Goal: Task Accomplishment & Management: Complete application form

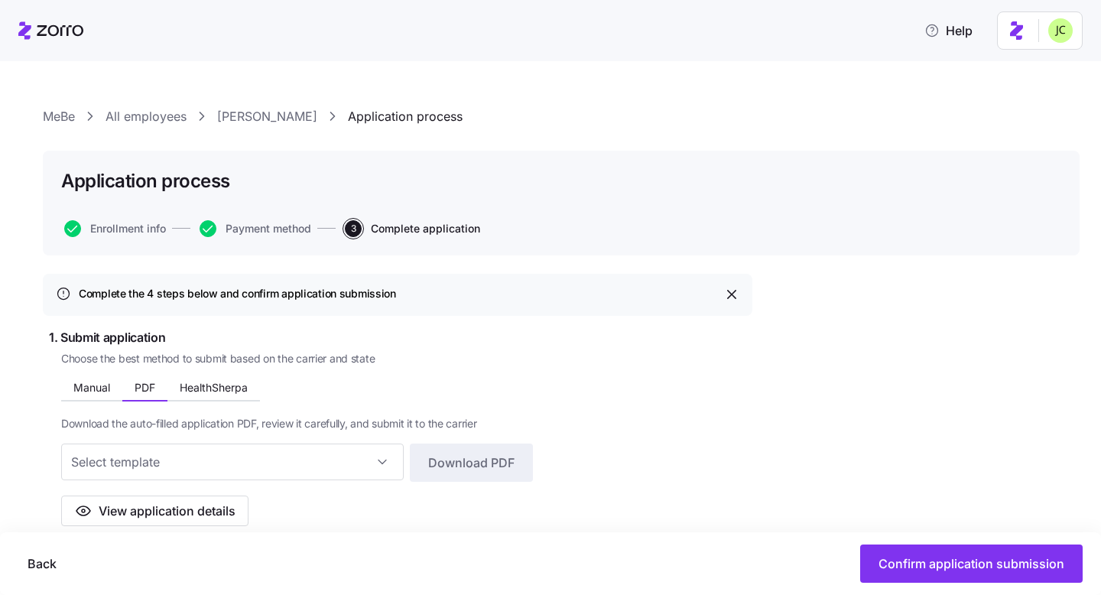
scroll to position [795, 0]
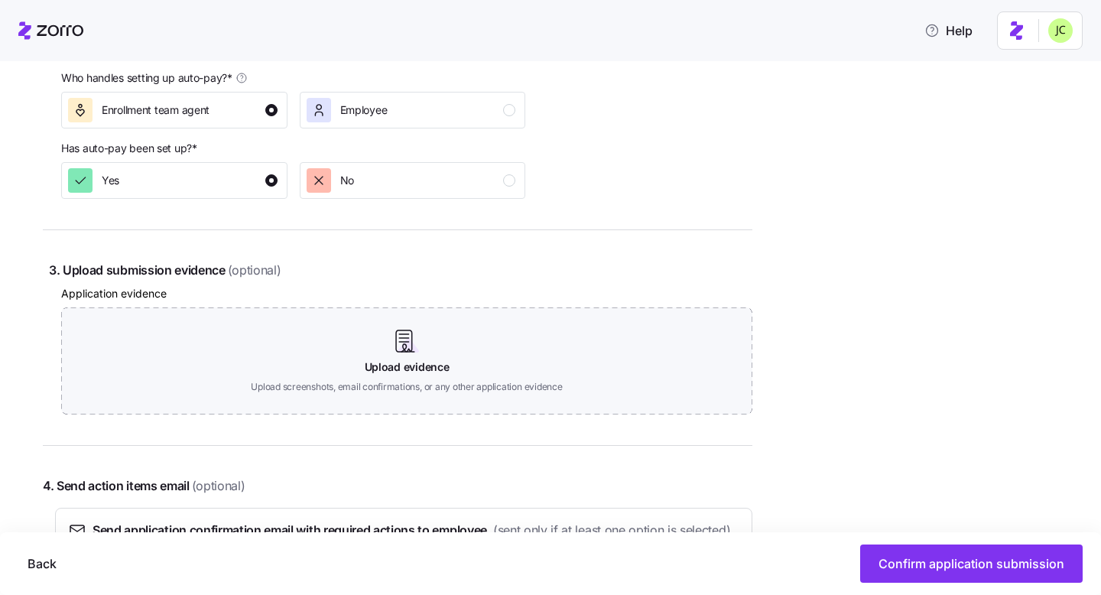
click at [455, 302] on div "Application evidence Upload evidence Upload screenshots, email confirmations, o…" at bounding box center [406, 350] width 691 height 132
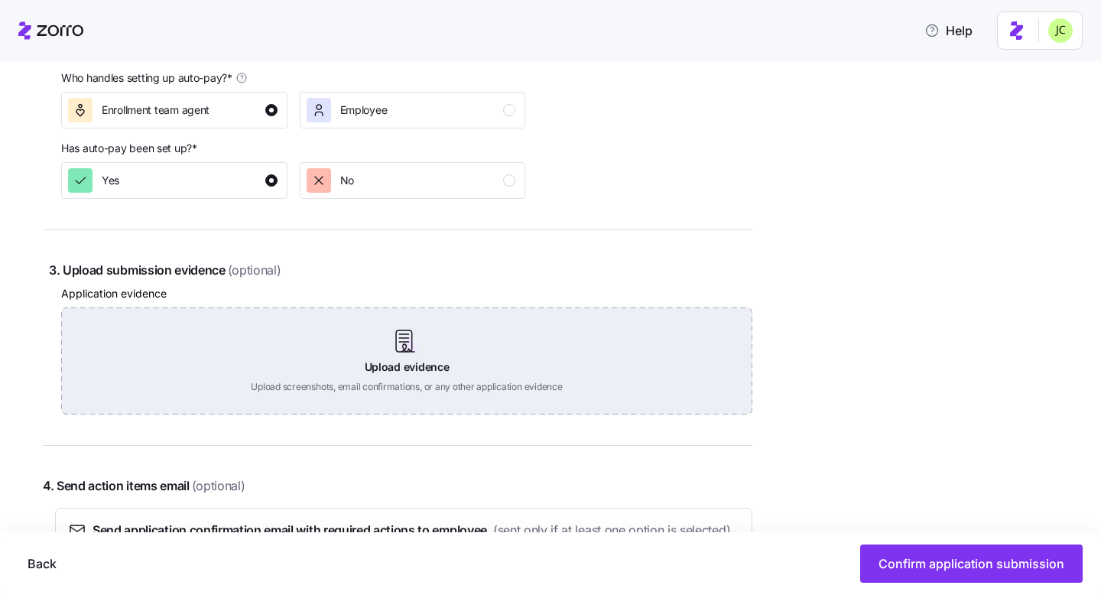
click at [424, 343] on div "Upload evidence Upload screenshots, email confirmations, or any other applicati…" at bounding box center [406, 360] width 691 height 107
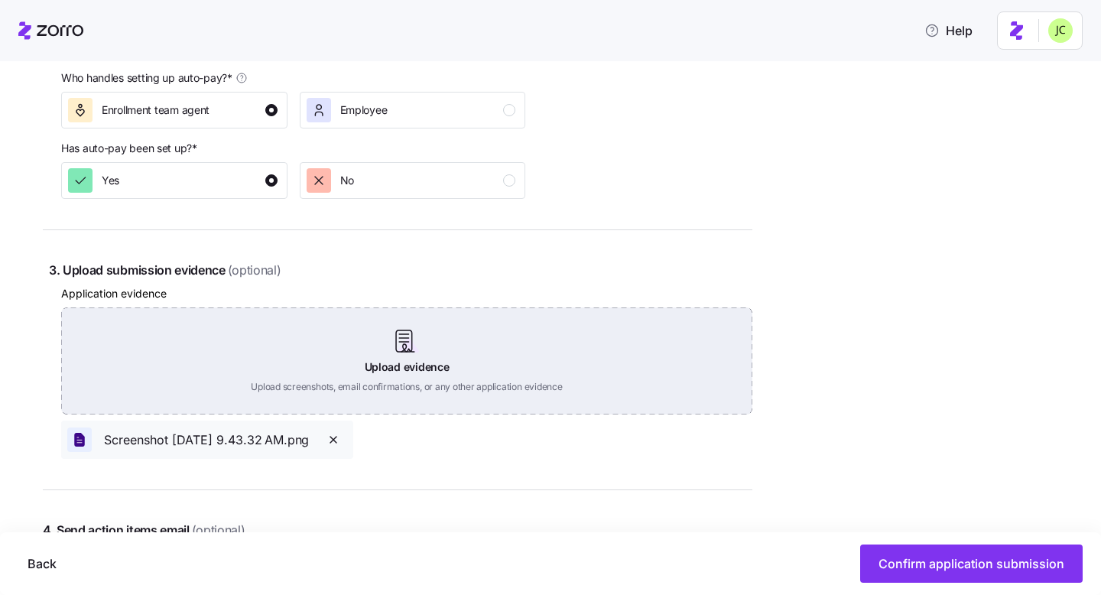
click at [323, 378] on div "Upload evidence Upload screenshots, email confirmations, or any other applicati…" at bounding box center [406, 360] width 691 height 107
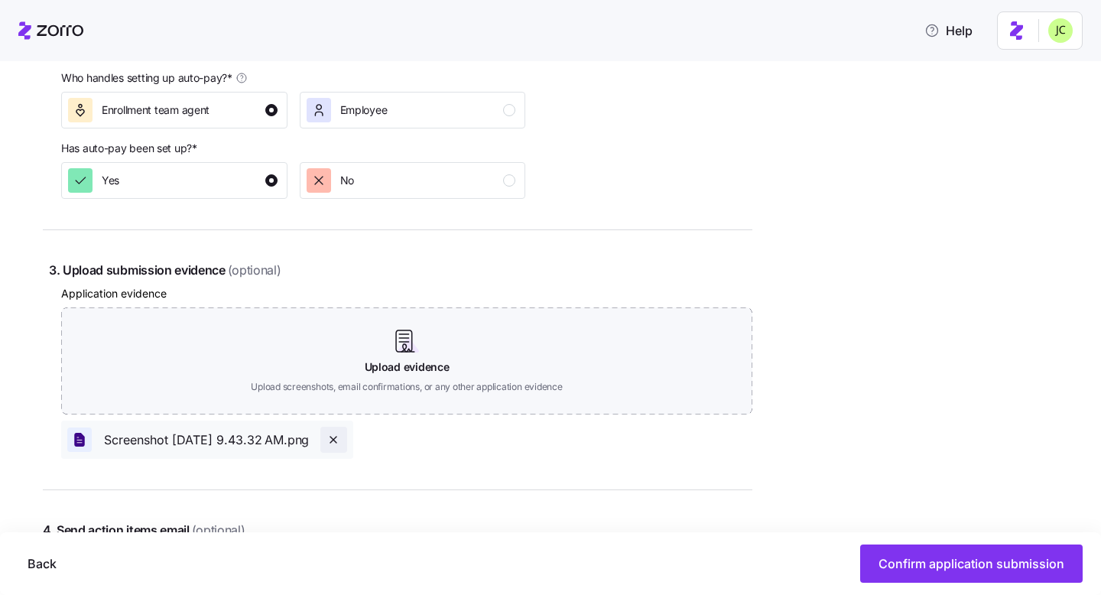
click at [340, 441] on icon "button" at bounding box center [333, 440] width 12 height 12
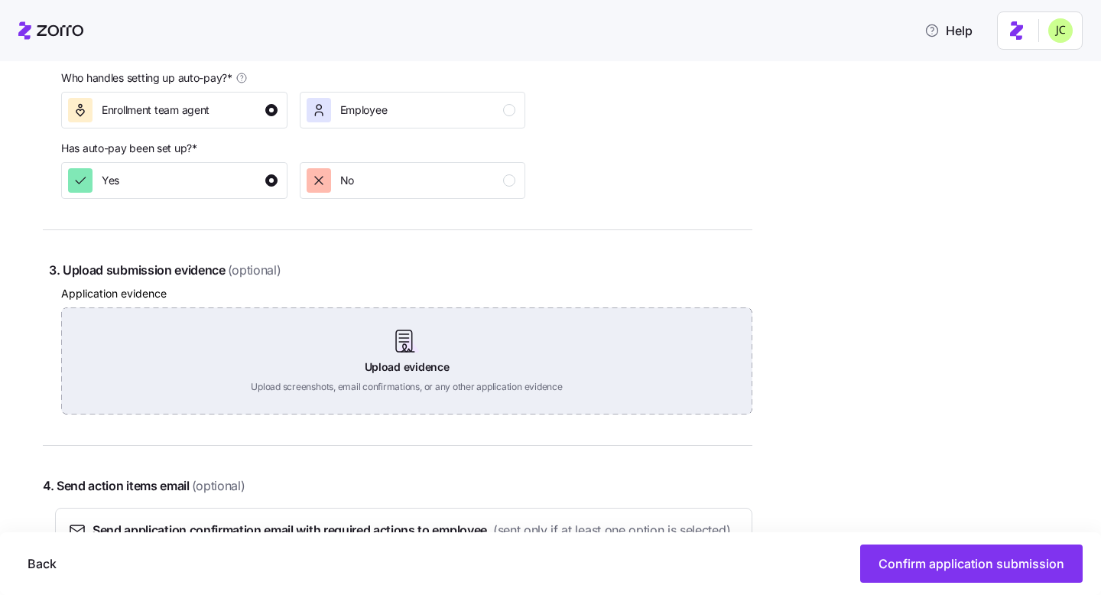
click at [374, 391] on div "Upload evidence Upload screenshots, email confirmations, or any other applicati…" at bounding box center [406, 360] width 691 height 107
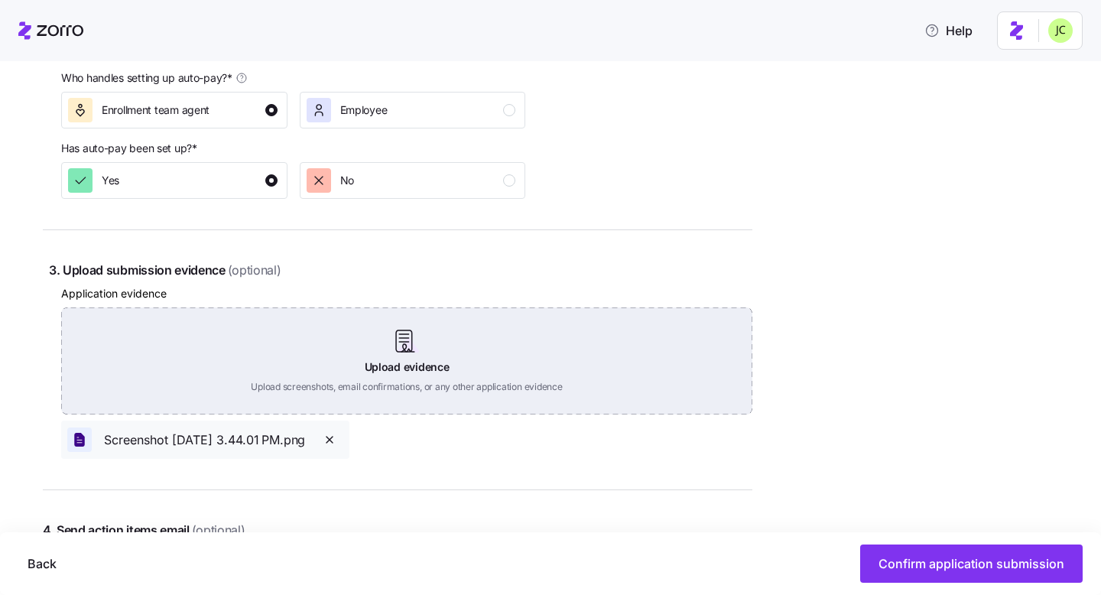
scroll to position [989, 0]
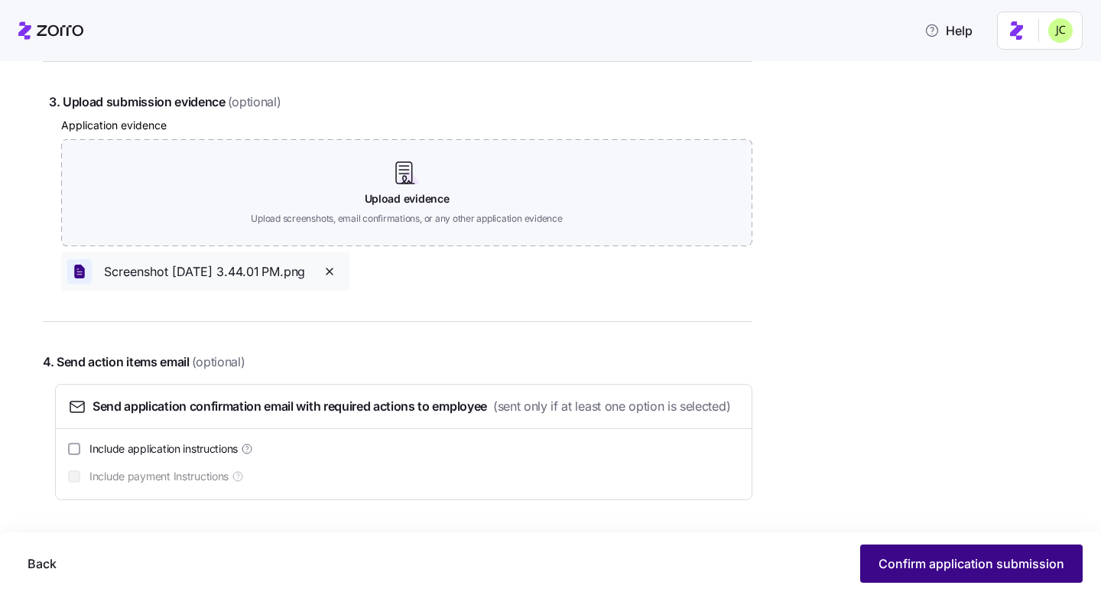
click at [938, 571] on span "Confirm application submission" at bounding box center [972, 563] width 186 height 18
